Goal: Book appointment/travel/reservation

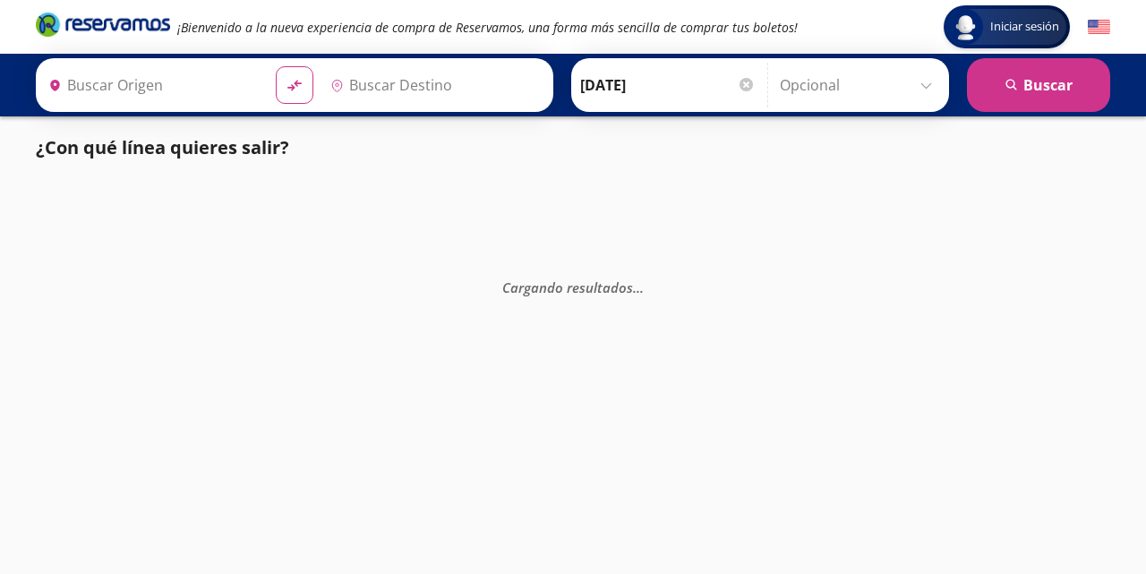
type input "[GEOGRAPHIC_DATA], [GEOGRAPHIC_DATA]"
type input "Colima, Colima"
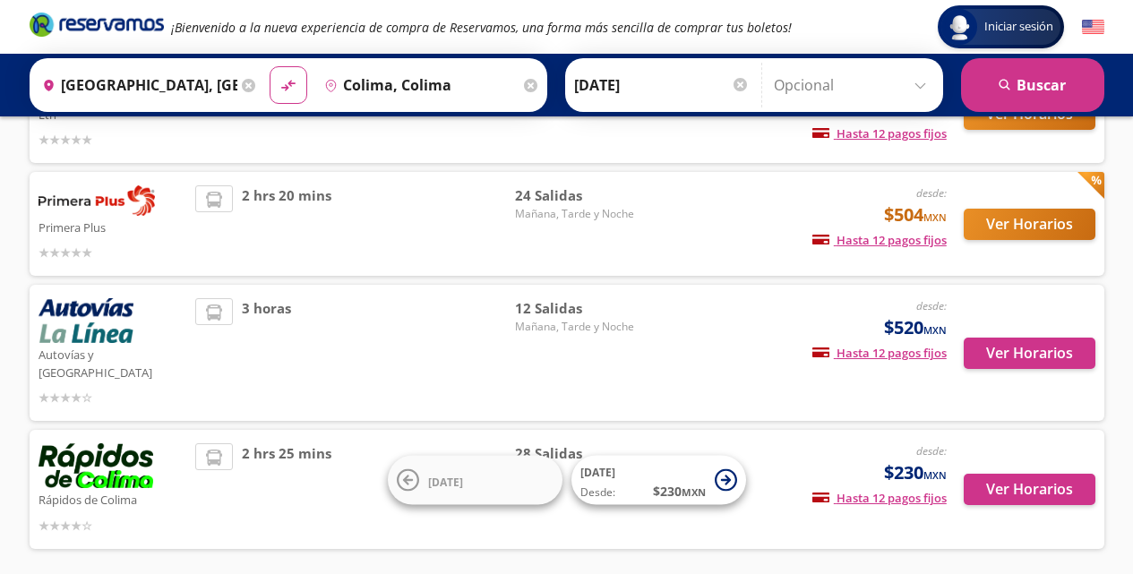
scroll to position [235, 0]
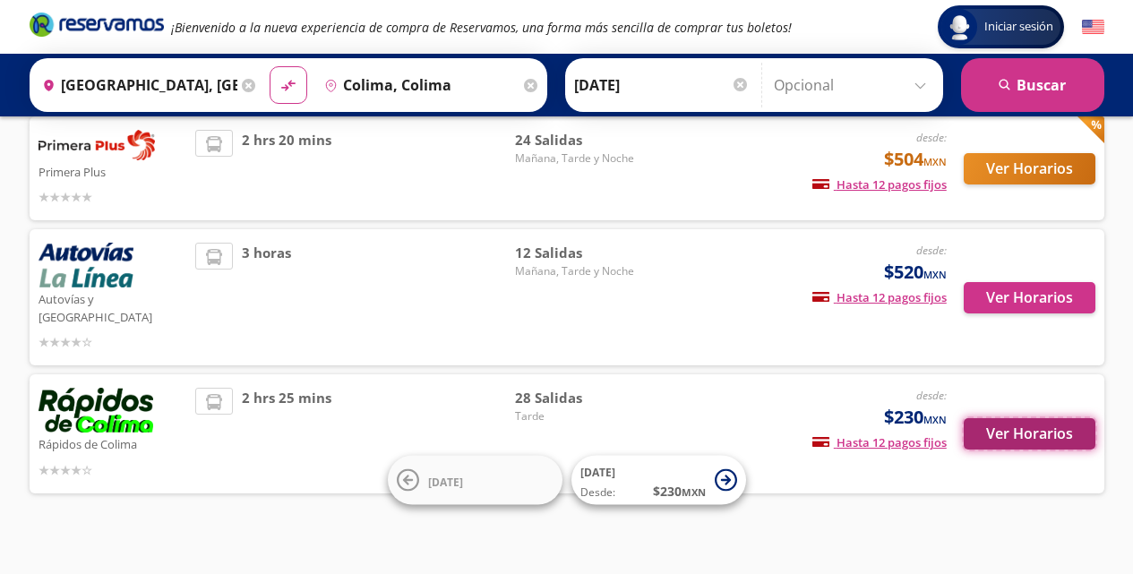
click at [1065, 423] on button "Ver Horarios" at bounding box center [1029, 433] width 132 height 31
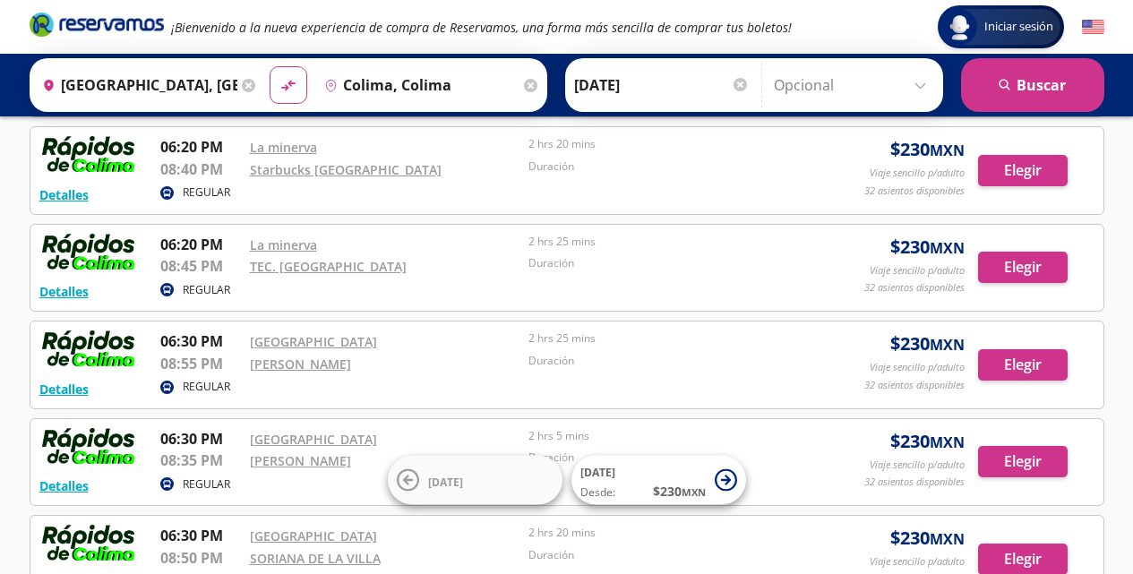
scroll to position [1343, 0]
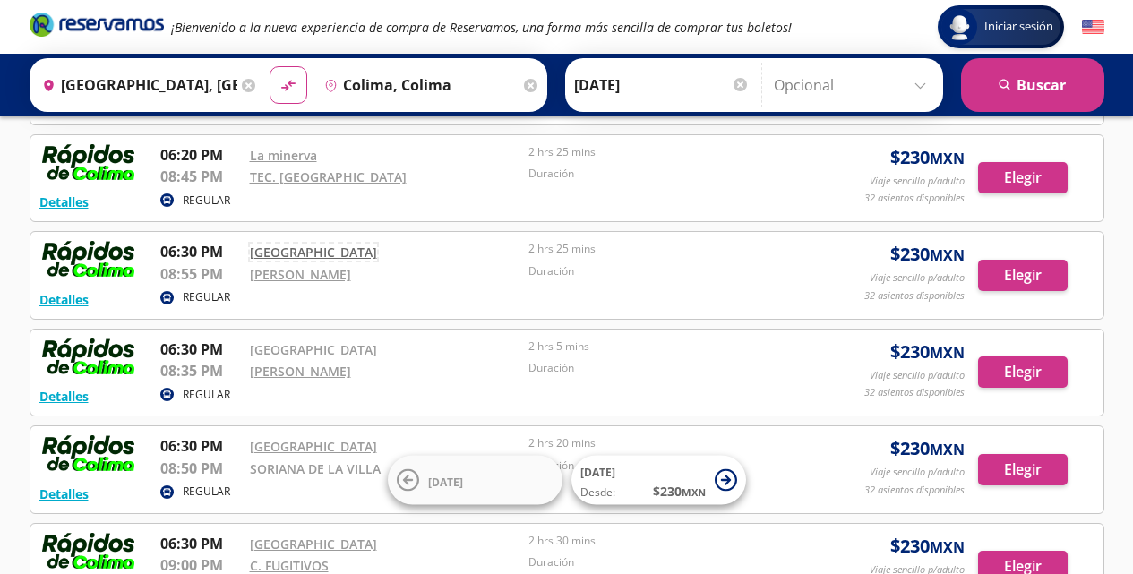
click at [295, 253] on link "[GEOGRAPHIC_DATA]" at bounding box center [313, 252] width 127 height 17
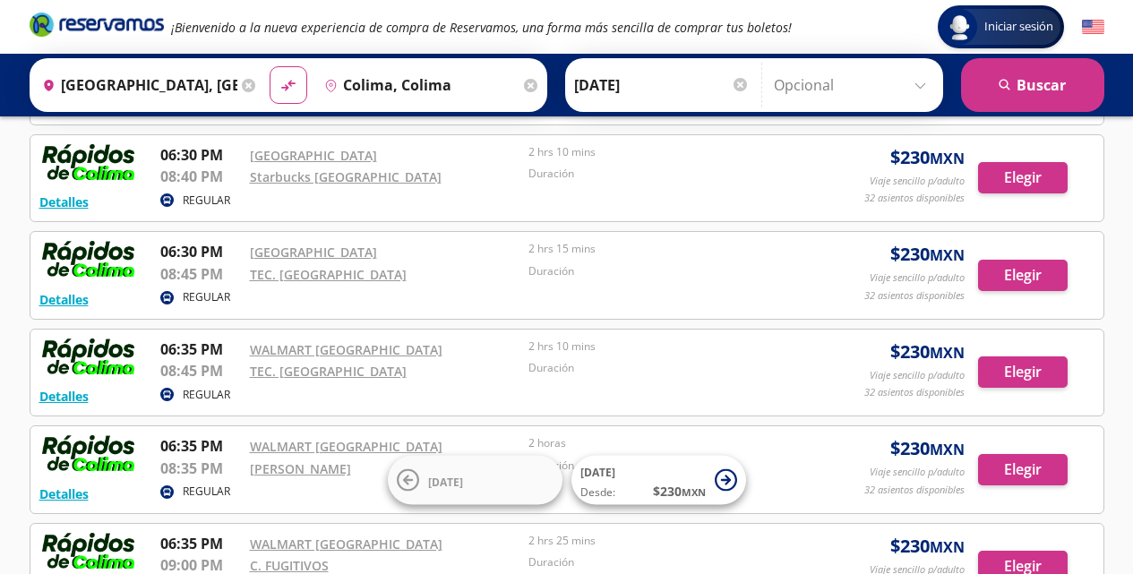
scroll to position [1970, 0]
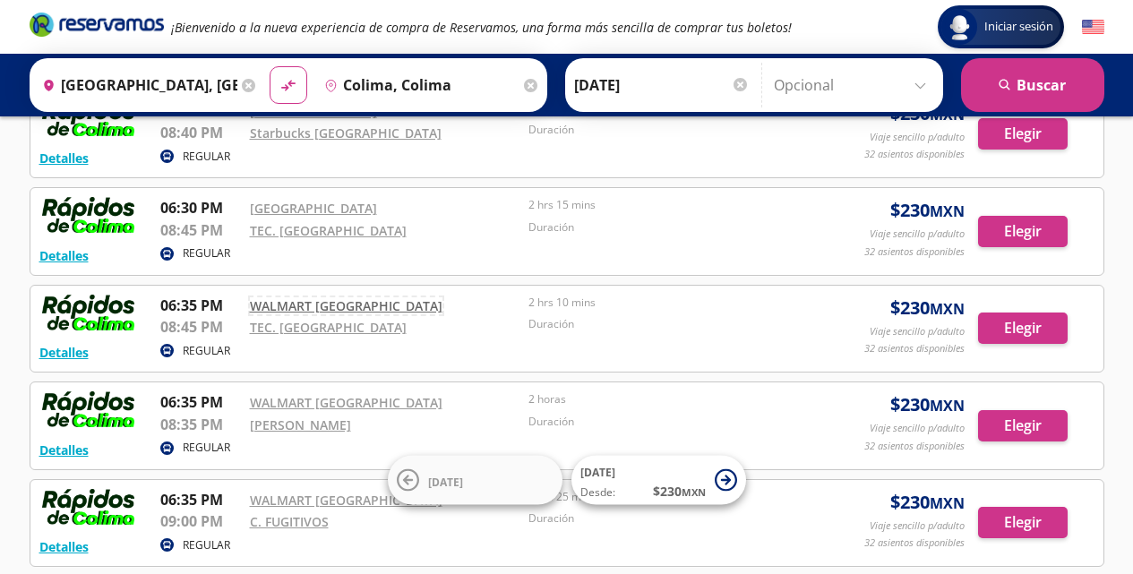
click at [311, 303] on link "WALMART [GEOGRAPHIC_DATA]" at bounding box center [346, 305] width 192 height 17
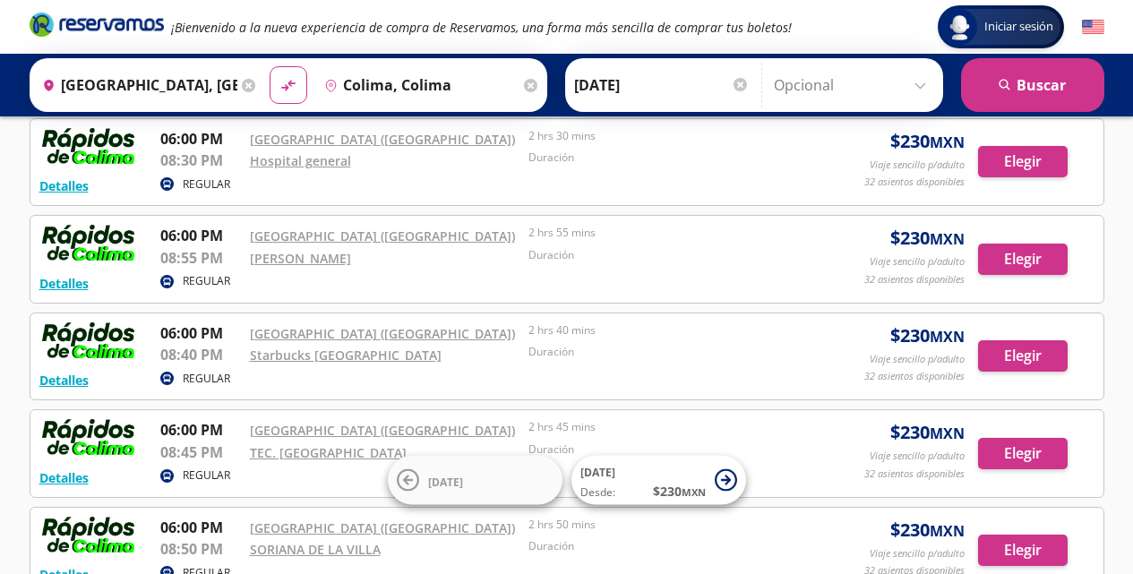
scroll to position [0, 0]
